Goal: Task Accomplishment & Management: Use online tool/utility

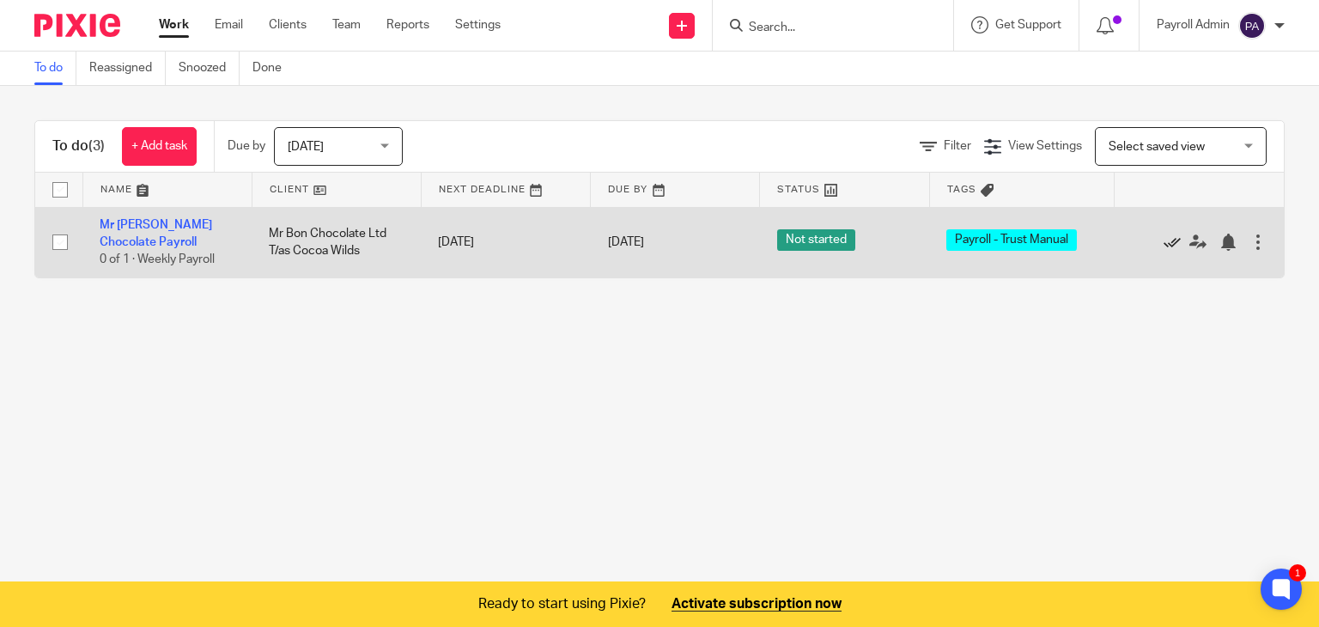
click at [1164, 244] on icon at bounding box center [1172, 242] width 17 height 17
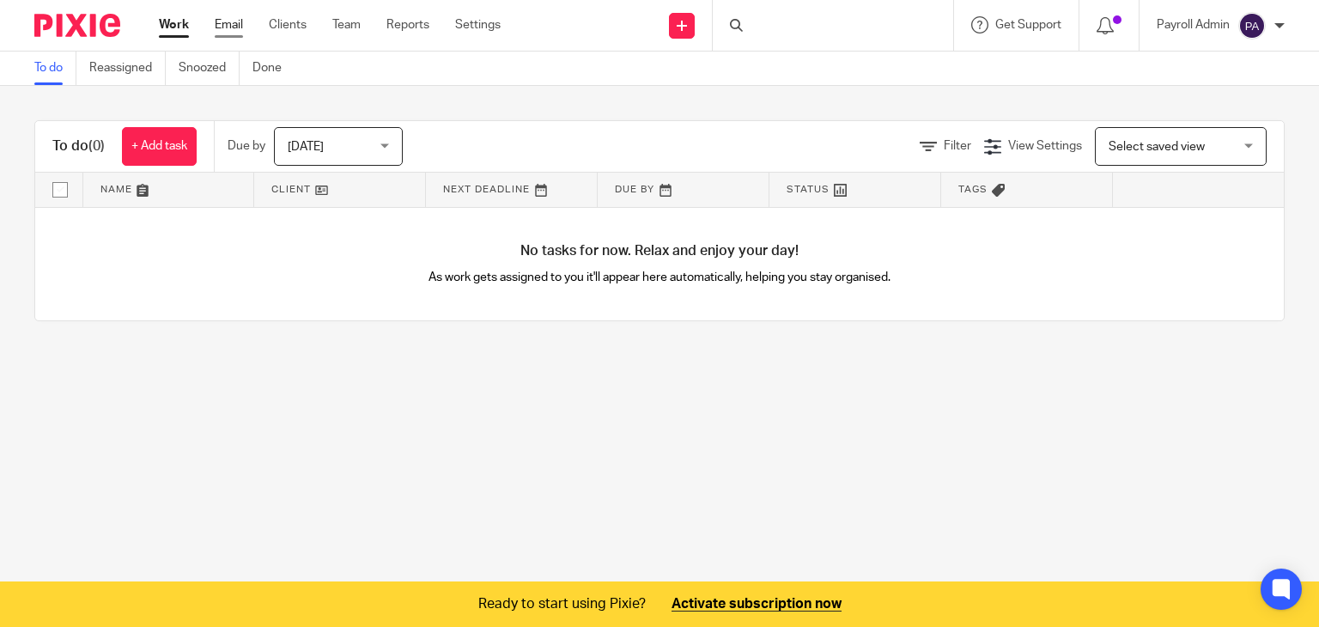
click at [220, 19] on link "Email" at bounding box center [229, 24] width 28 height 17
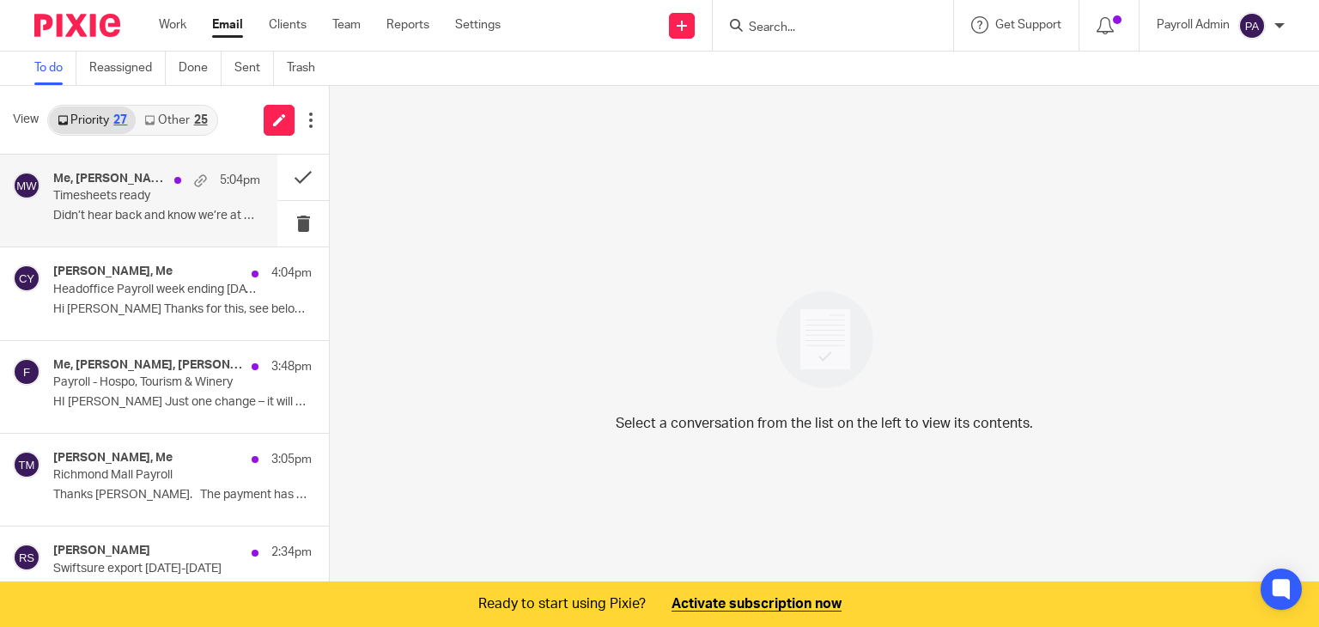
click at [123, 193] on p "Timesheets ready" at bounding box center [136, 196] width 166 height 15
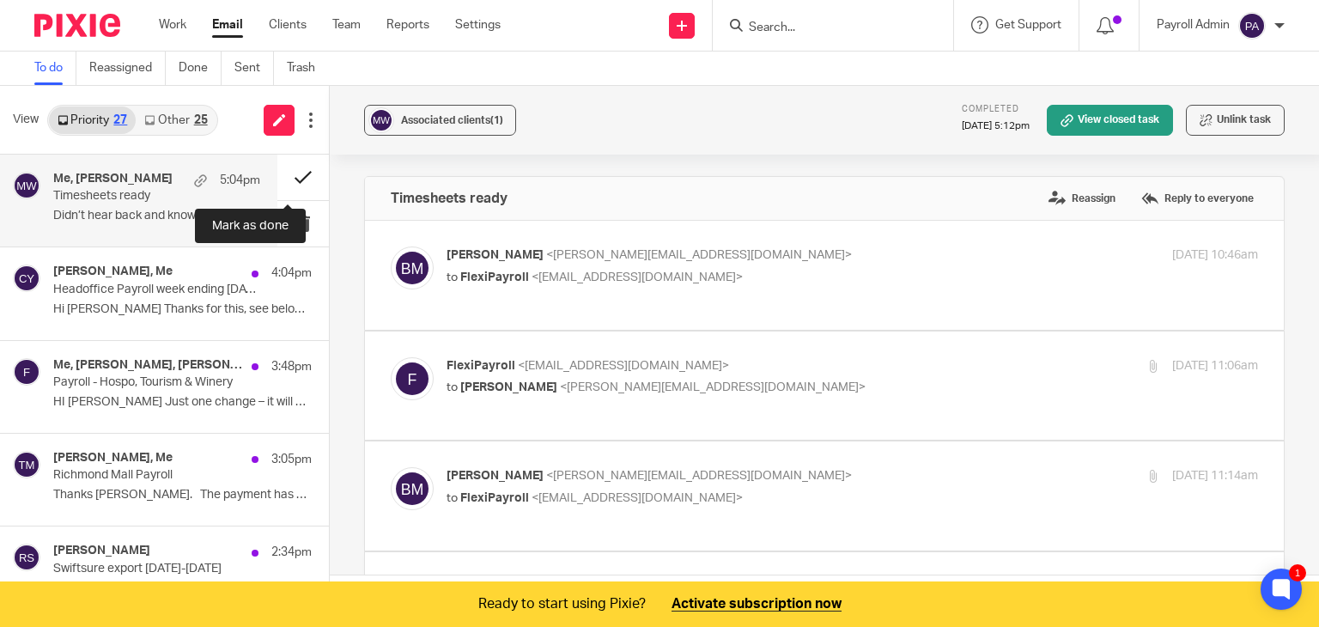
click at [284, 169] on button at bounding box center [303, 178] width 52 height 46
